Goal: Information Seeking & Learning: Learn about a topic

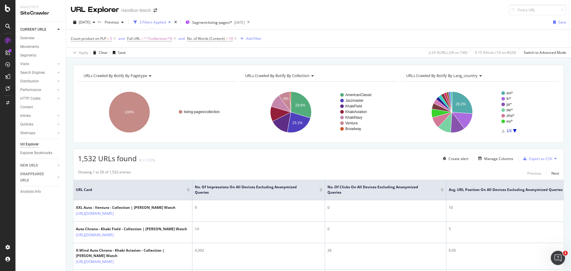
click at [144, 59] on div "URLs Crawled By Botify By pagetype Chart (by Value) Table Expand Export as CSV …" at bounding box center [318, 65] width 505 height 14
click at [4, 10] on div at bounding box center [8, 8] width 14 height 7
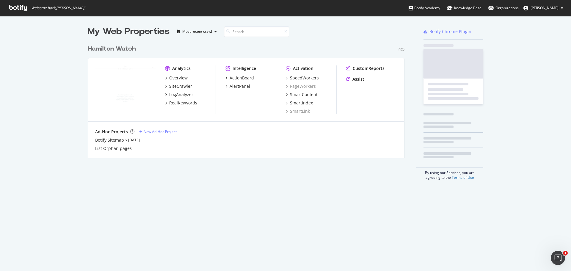
scroll to position [116, 317]
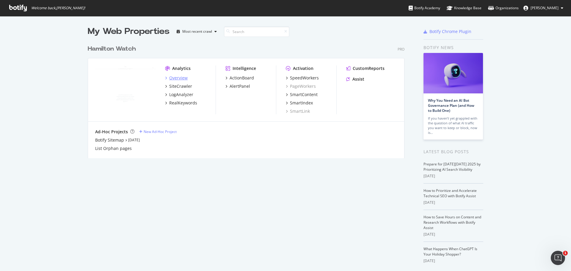
click at [175, 79] on div "Overview" at bounding box center [178, 78] width 18 height 6
